Goal: Navigation & Orientation: Find specific page/section

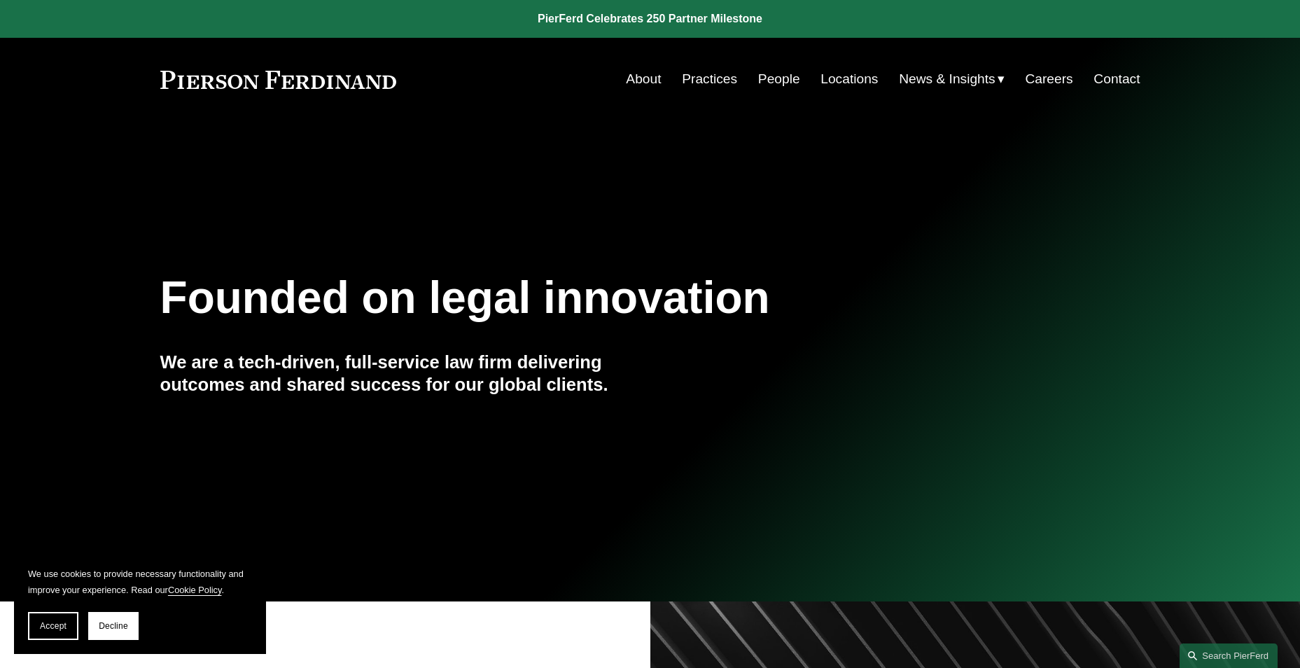
click at [859, 82] on link "Locations" at bounding box center [849, 79] width 57 height 27
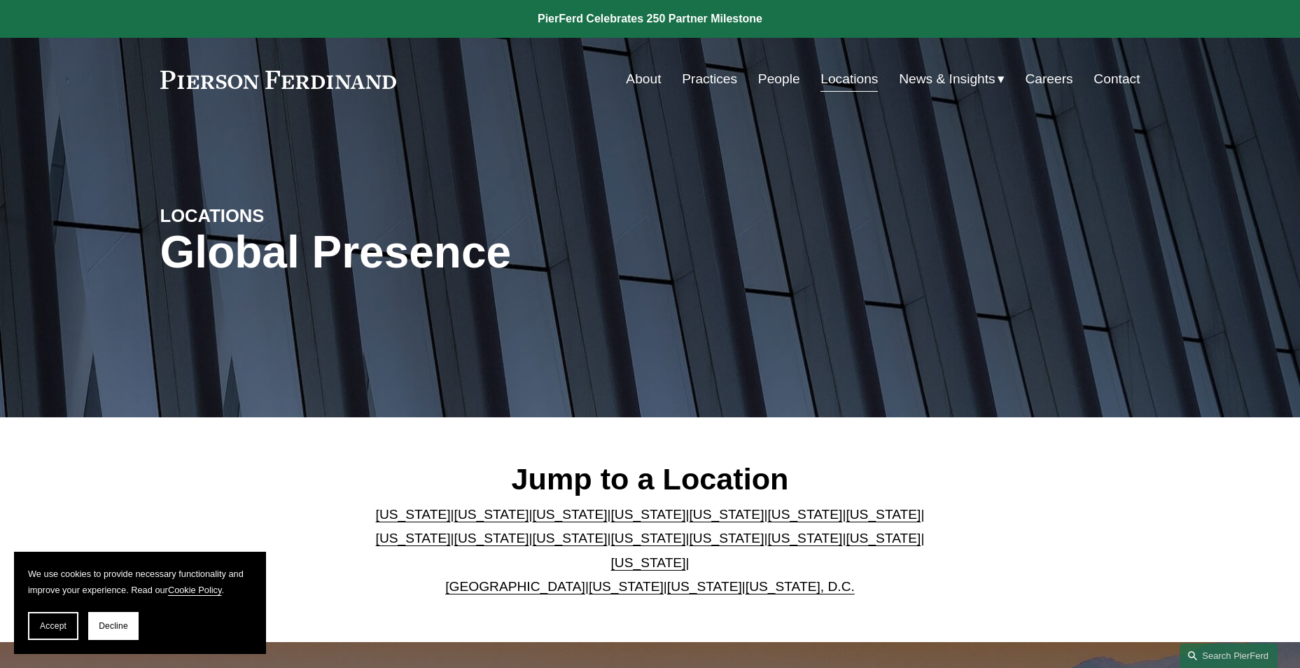
drag, startPoint x: 723, startPoint y: 76, endPoint x: 700, endPoint y: 81, distance: 23.5
click at [723, 76] on link "Practices" at bounding box center [709, 79] width 55 height 27
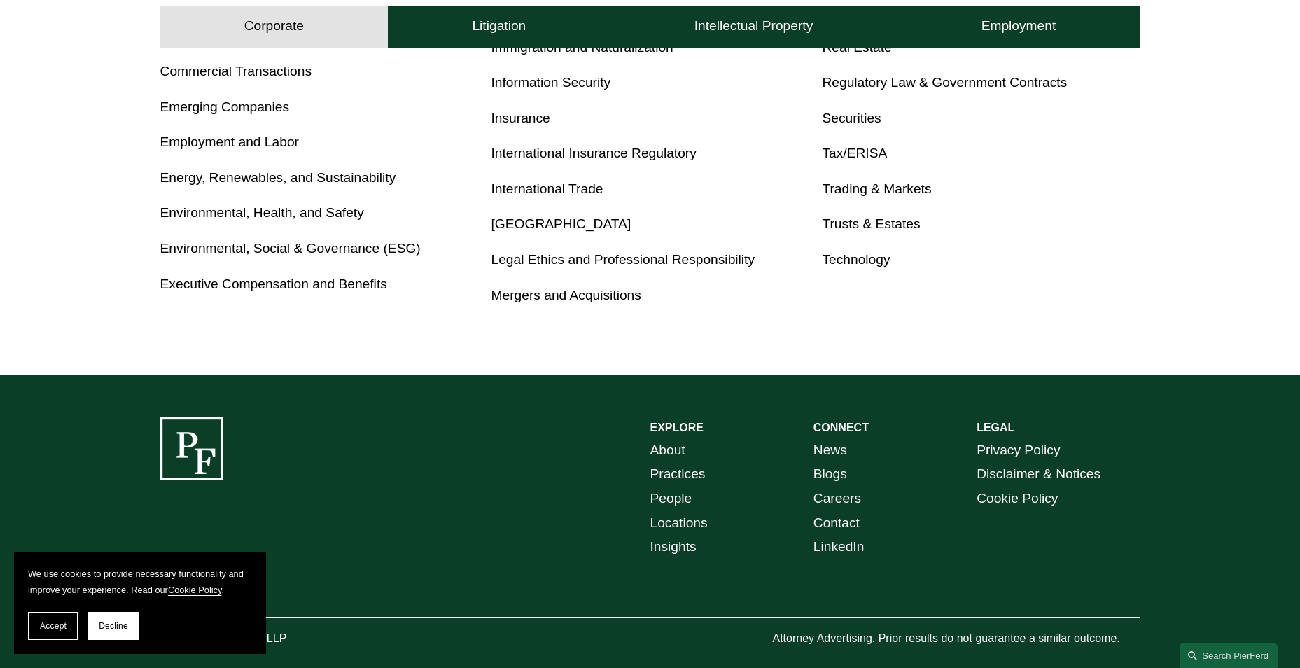
scroll to position [922, 0]
